Goal: Task Accomplishment & Management: Manage account settings

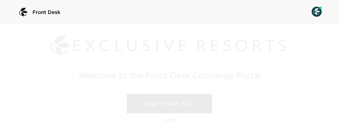
click at [143, 101] on link "Sign in with SSO" at bounding box center [169, 103] width 85 height 19
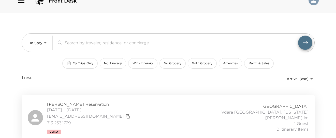
scroll to position [14, 0]
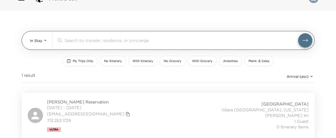
click at [40, 45] on body "Front Desk In Stay In-Stay ​ My Trips Only No Itinerary With Itinerary No Groce…" at bounding box center [168, 55] width 336 height 138
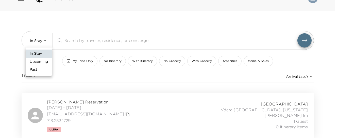
click at [40, 60] on span "Upcoming" at bounding box center [39, 61] width 18 height 5
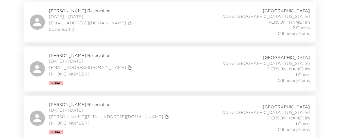
scroll to position [22, 0]
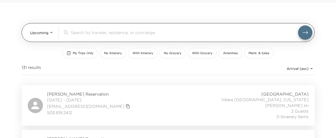
click at [41, 33] on body "Front Desk Upcoming Upcoming ​ My Trips Only No Itinerary With Itinerary No Gro…" at bounding box center [168, 47] width 336 height 138
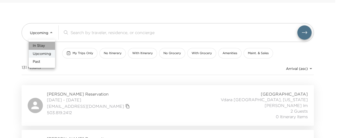
click at [41, 46] on span "In Stay" at bounding box center [39, 45] width 12 height 5
type input "In-Stay"
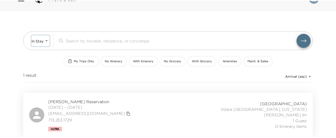
scroll to position [14, 0]
click at [77, 101] on span "Randy Lowry Reservation" at bounding box center [89, 102] width 84 height 6
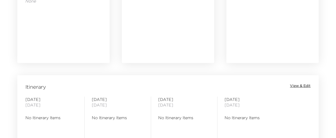
scroll to position [356, 0]
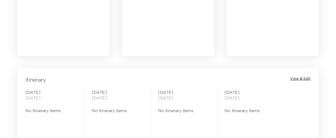
click at [298, 79] on span "View & Edit" at bounding box center [300, 78] width 21 height 5
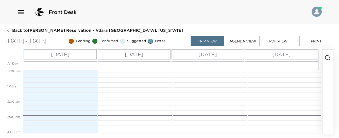
scroll to position [122, 0]
click at [326, 57] on icon "button" at bounding box center [328, 58] width 6 height 6
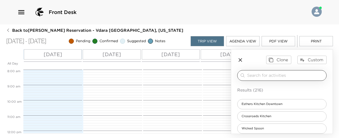
click at [281, 76] on input "search" at bounding box center [285, 75] width 77 height 6
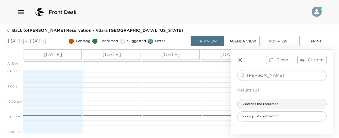
type input "[PERSON_NAME]"
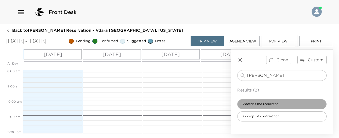
click at [260, 101] on div "Groceries not requested" at bounding box center [281, 104] width 89 height 10
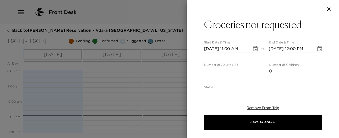
type textarea "We have not received your grocery request at this time. Should you wish to orde…"
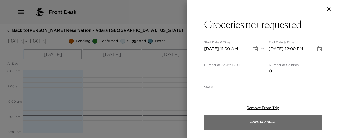
click at [260, 120] on button "Save Changes" at bounding box center [263, 122] width 118 height 15
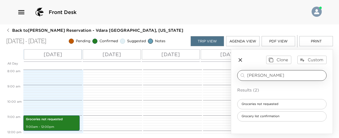
click at [262, 75] on input "[PERSON_NAME]" at bounding box center [285, 75] width 77 height 6
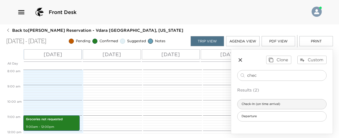
type input "chec"
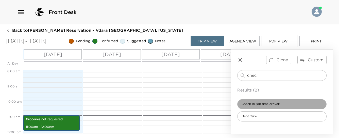
click at [266, 99] on div "Check-In (on time arrival)" at bounding box center [281, 104] width 89 height 10
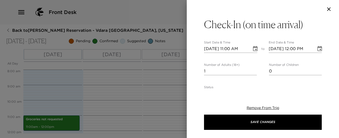
type textarea "Welcome to [GEOGRAPHIC_DATA]! We are thrilled to have you as our guest and hope…"
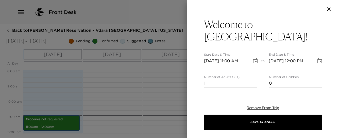
click at [232, 57] on input "[DATE] 11:00 AM" at bounding box center [226, 61] width 44 height 8
click at [245, 57] on input "[DATE] 04:00 AM" at bounding box center [226, 61] width 44 height 8
type input "[DATE] 04:00 PM"
type input "[DATE] 05:00 PM"
type input "[DATE] 04:00 PM"
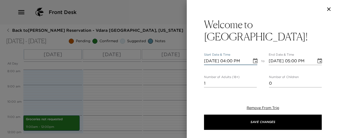
click at [321, 63] on div "Welcome to [GEOGRAPHIC_DATA]! Start Date & Time [DATE] 04:00 PM to End Date & T…" at bounding box center [263, 53] width 152 height 71
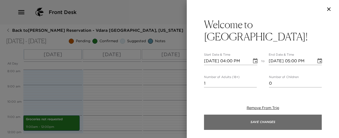
click at [271, 118] on button "Save Changes" at bounding box center [263, 122] width 118 height 15
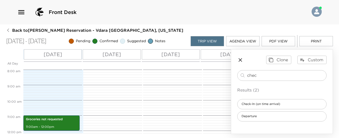
click at [242, 58] on icon "button" at bounding box center [240, 60] width 6 height 6
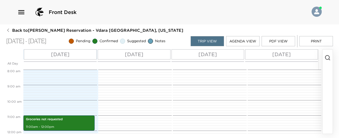
click at [283, 55] on p "[DATE]" at bounding box center [282, 55] width 19 height 8
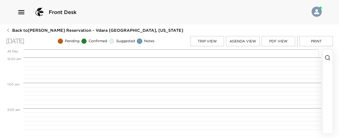
scroll to position [203, 0]
click at [329, 57] on icon "button" at bounding box center [328, 58] width 6 height 6
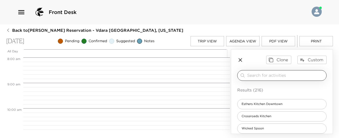
click at [269, 72] on input "search" at bounding box center [285, 75] width 77 height 6
click at [269, 72] on input "d" at bounding box center [285, 75] width 77 height 6
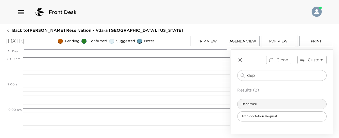
type input "dep"
click at [260, 104] on span "Departure" at bounding box center [249, 104] width 23 height 4
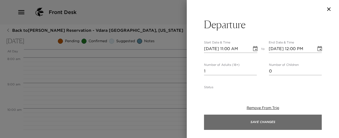
click at [260, 125] on button "Save Changes" at bounding box center [263, 122] width 118 height 15
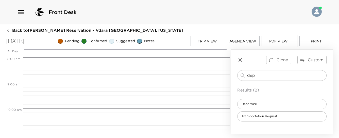
click at [240, 58] on icon "button" at bounding box center [240, 60] width 6 height 6
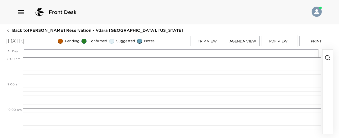
click at [314, 41] on button "Print" at bounding box center [317, 41] width 34 height 10
click at [314, 39] on button "Print" at bounding box center [317, 41] width 34 height 10
